Goal: Check status: Check status

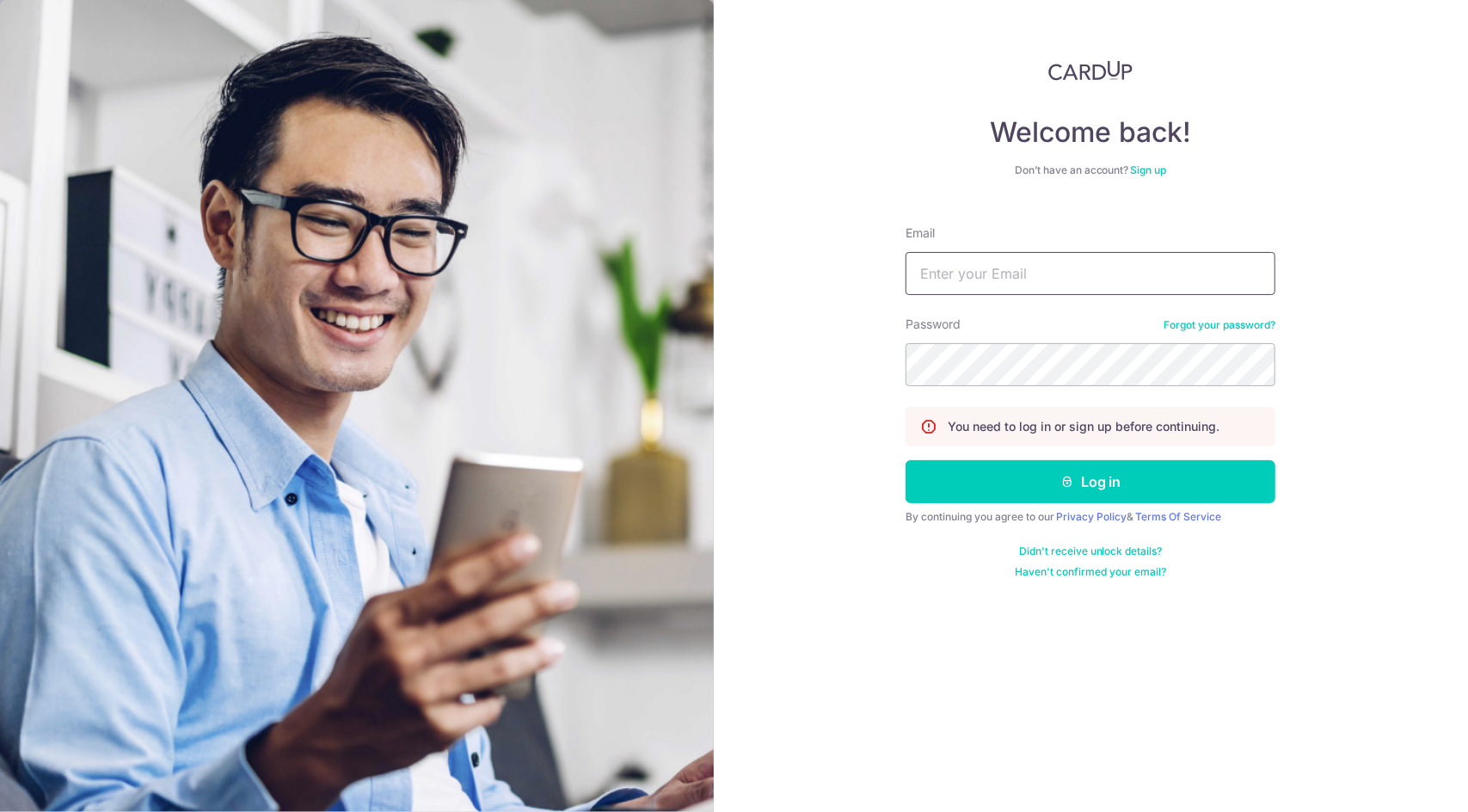
click at [1027, 265] on input "Email" at bounding box center [1091, 273] width 370 height 43
type input "[EMAIL_ADDRESS][DOMAIN_NAME]"
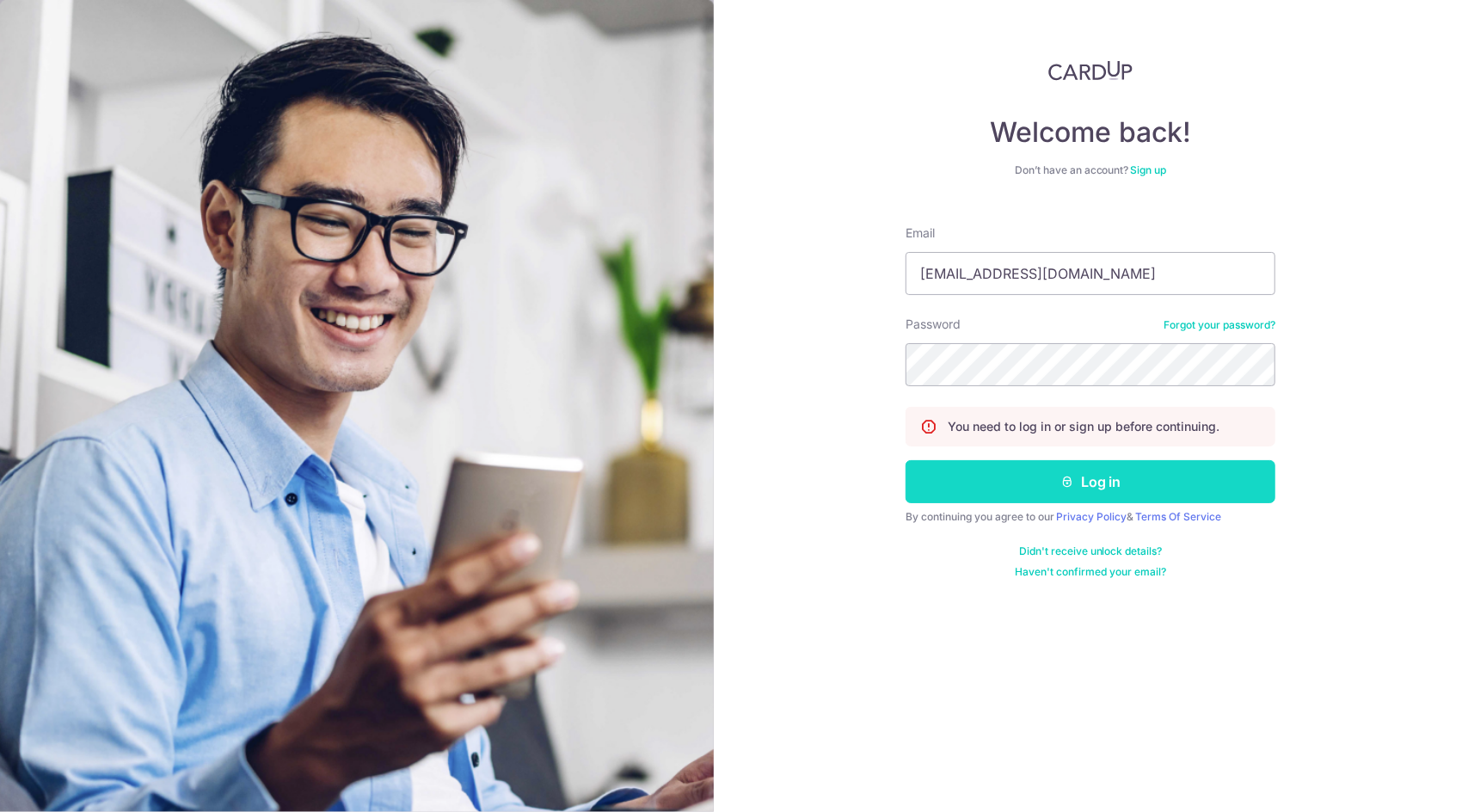
click at [1253, 482] on button "Log in" at bounding box center [1091, 481] width 370 height 43
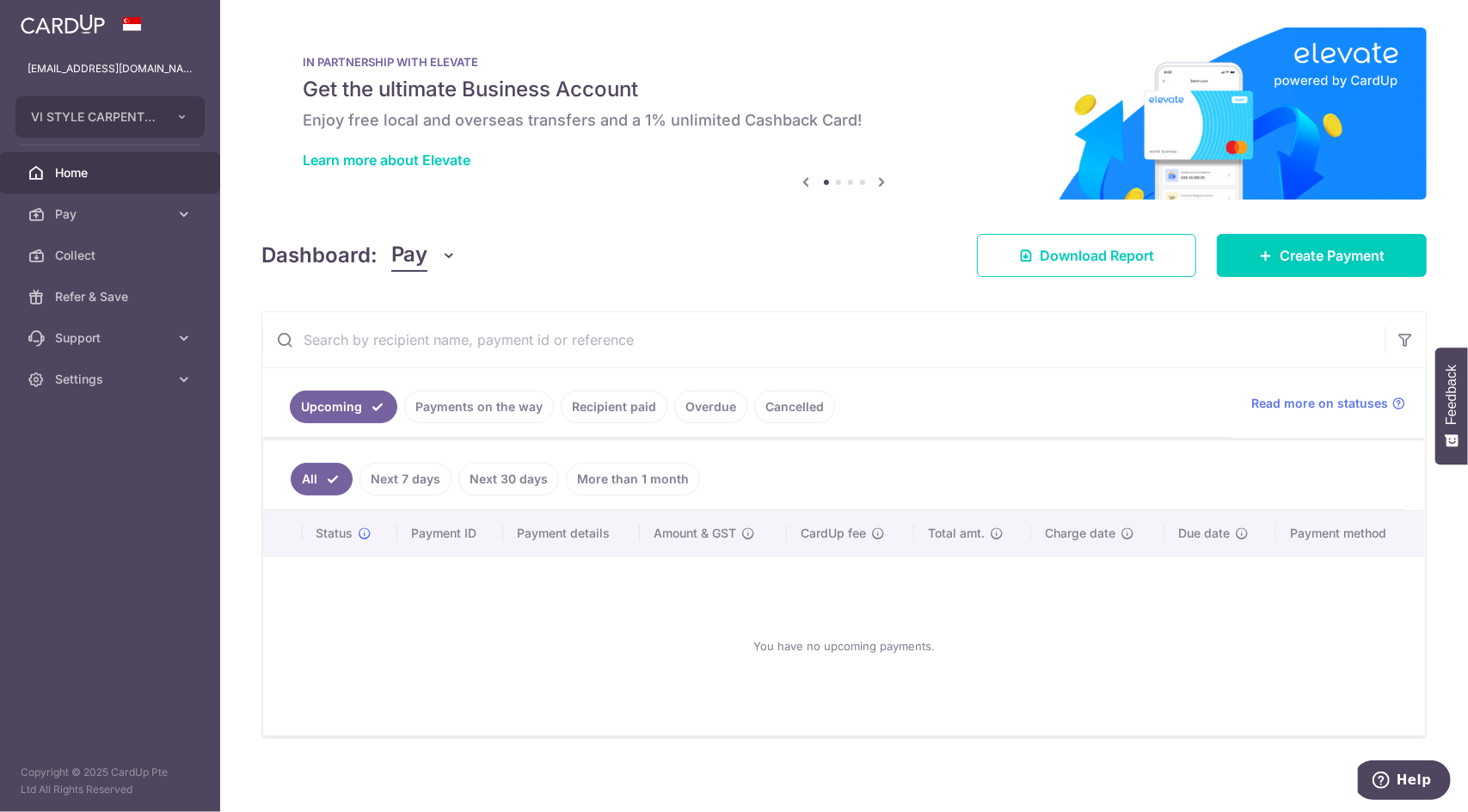
click at [602, 411] on link "Recipient paid" at bounding box center [614, 407] width 107 height 32
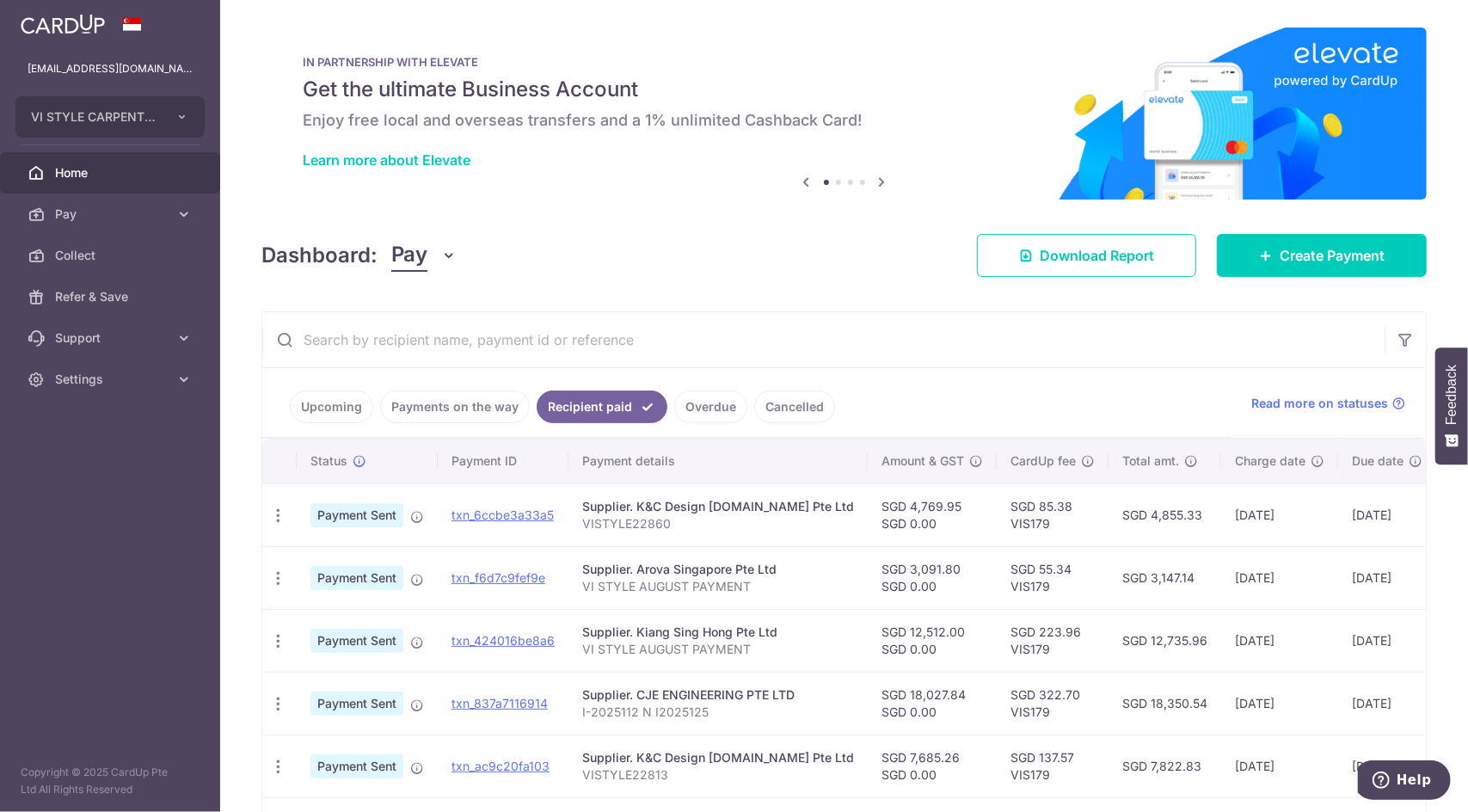
click at [424, 409] on link "Payments on the way" at bounding box center [455, 407] width 150 height 32
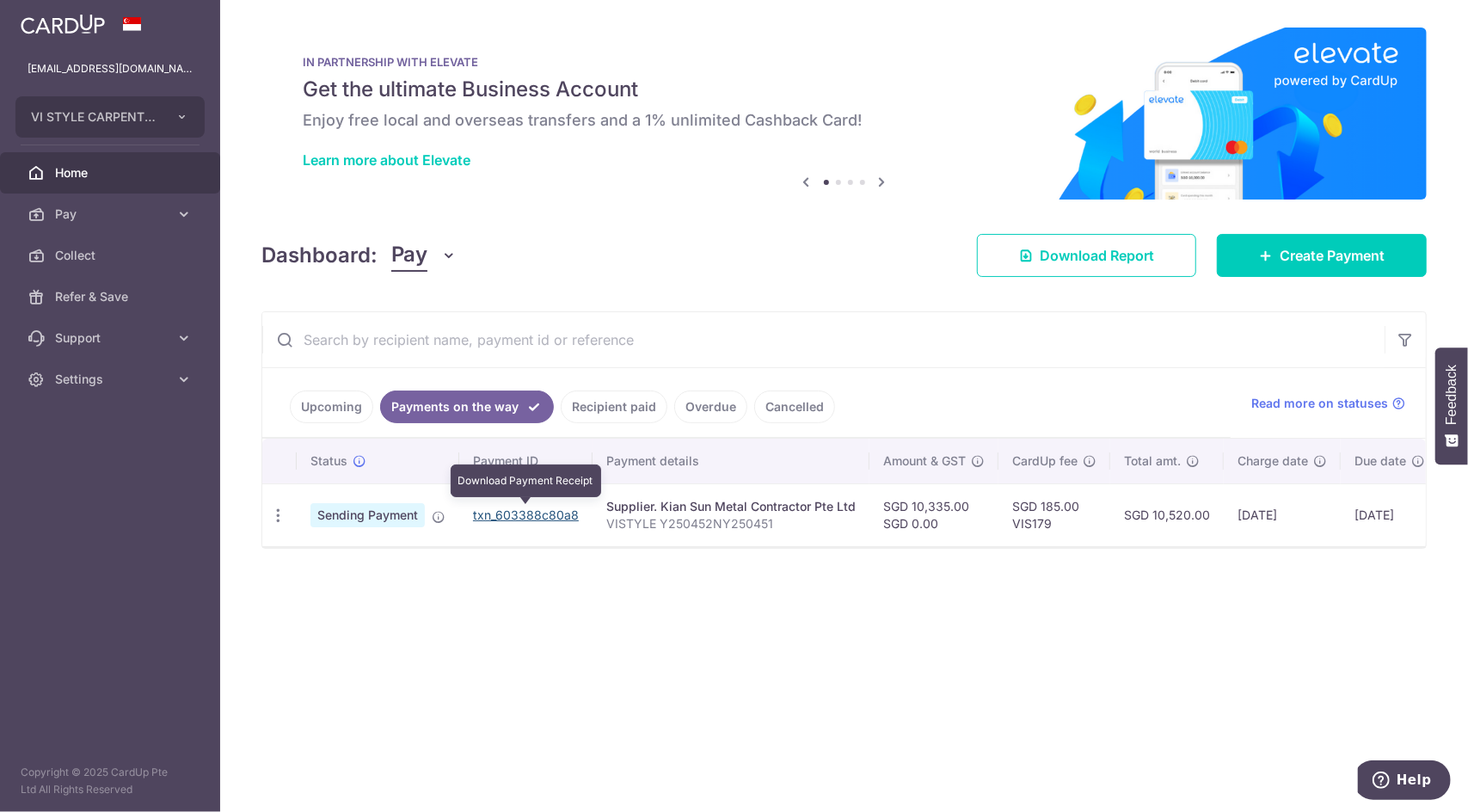
click at [505, 507] on link "txn_603388c80a8" at bounding box center [525, 514] width 106 height 14
